Goal: Information Seeking & Learning: Find specific fact

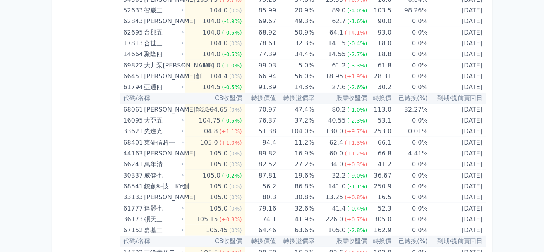
scroll to position [1888, 0]
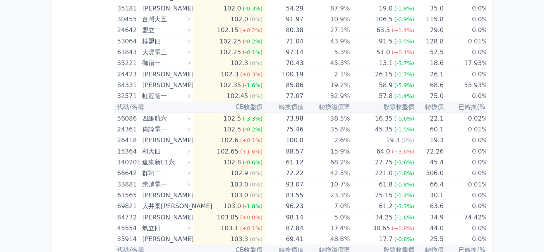
scroll to position [2017, 0]
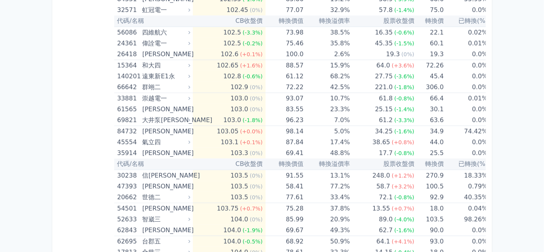
drag, startPoint x: 227, startPoint y: 78, endPoint x: 256, endPoint y: 84, distance: 29.7
drag, startPoint x: 199, startPoint y: 216, endPoint x: 217, endPoint y: 216, distance: 18.2
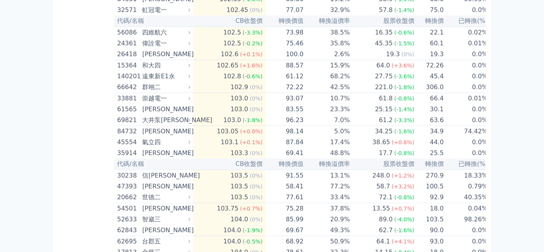
copy td "轉換價"
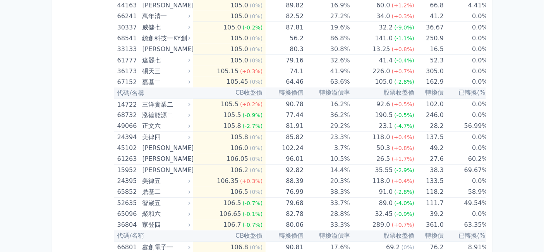
scroll to position [2405, 0]
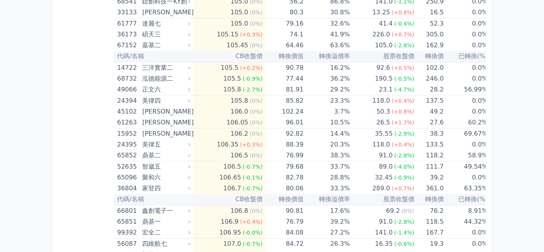
scroll to position [2577, 0]
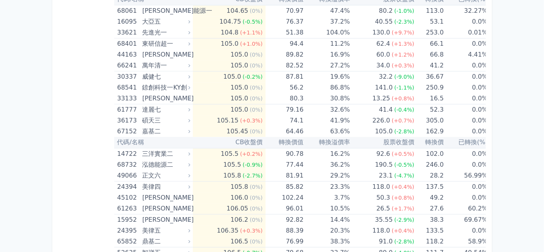
drag, startPoint x: 227, startPoint y: 64, endPoint x: 247, endPoint y: 63, distance: 20.2
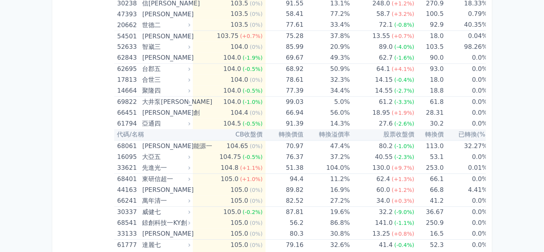
scroll to position [2405, 0]
